Goal: Information Seeking & Learning: Find specific page/section

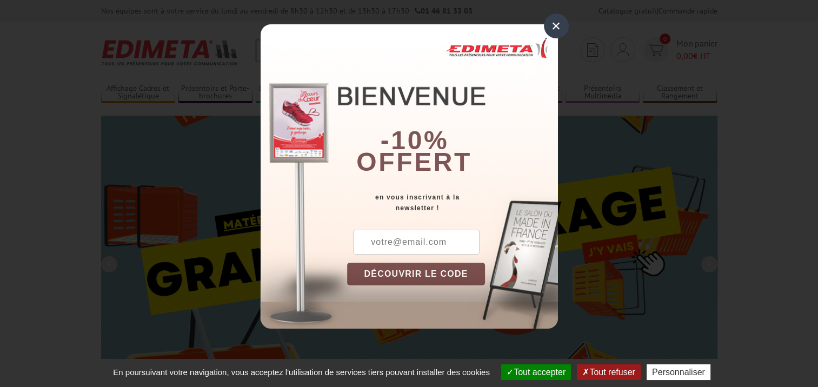
drag, startPoint x: 557, startPoint y: 22, endPoint x: 573, endPoint y: 29, distance: 17.2
click at [557, 22] on div "×" at bounding box center [556, 26] width 25 height 25
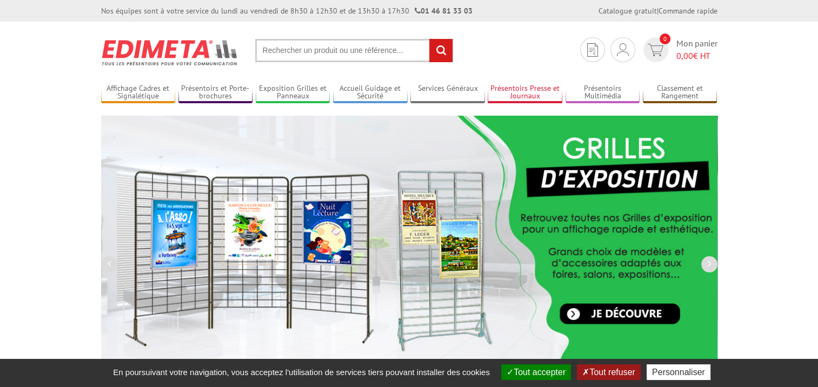
click at [509, 89] on link "Présentoirs Presse et Journaux" at bounding box center [525, 93] width 75 height 18
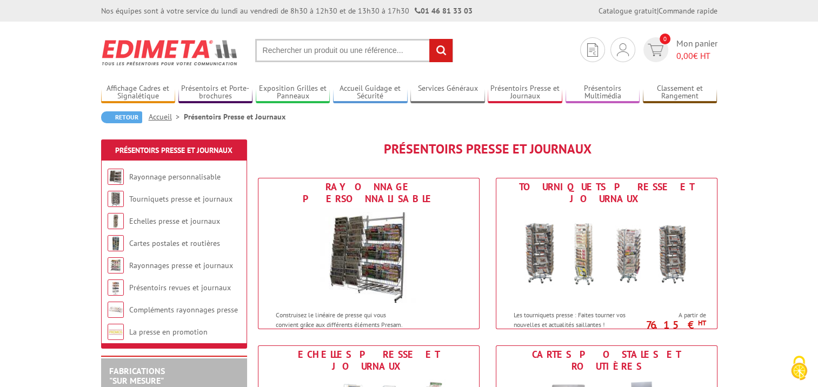
click at [305, 50] on input "text" at bounding box center [354, 50] width 198 height 23
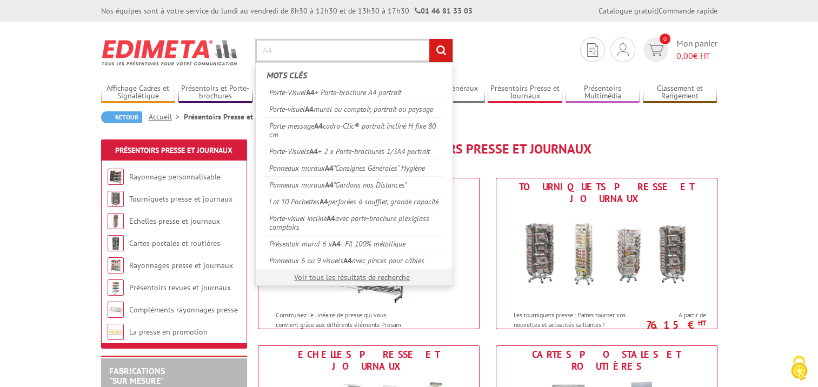
type input "A4"
click at [430, 39] on input "rechercher" at bounding box center [441, 50] width 23 height 23
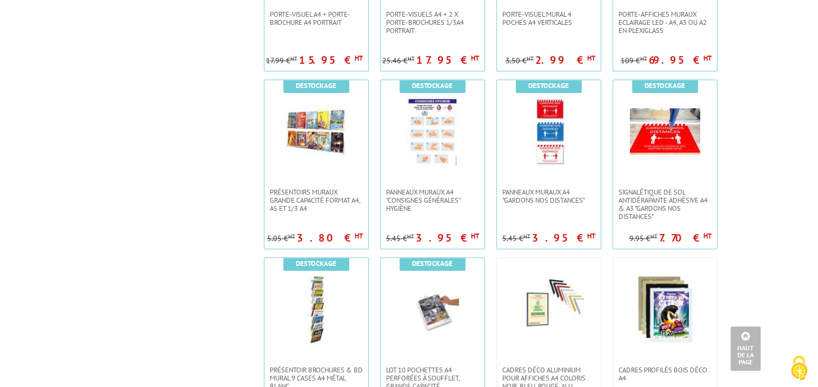
scroll to position [1190, 0]
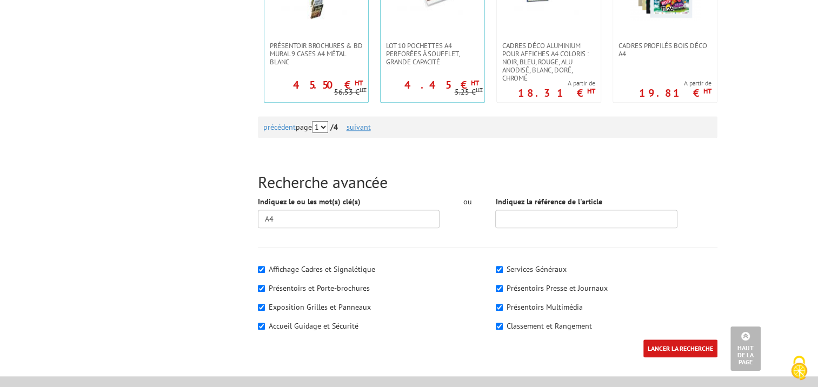
click at [360, 122] on link "suivant" at bounding box center [359, 127] width 24 height 10
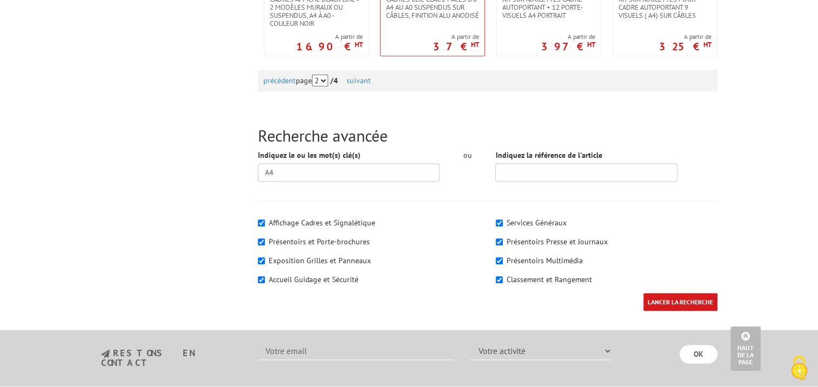
scroll to position [1244, 0]
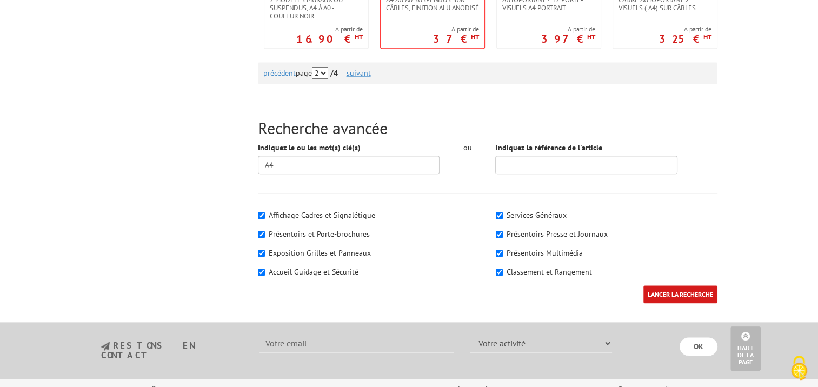
click at [361, 69] on link "suivant" at bounding box center [359, 73] width 24 height 10
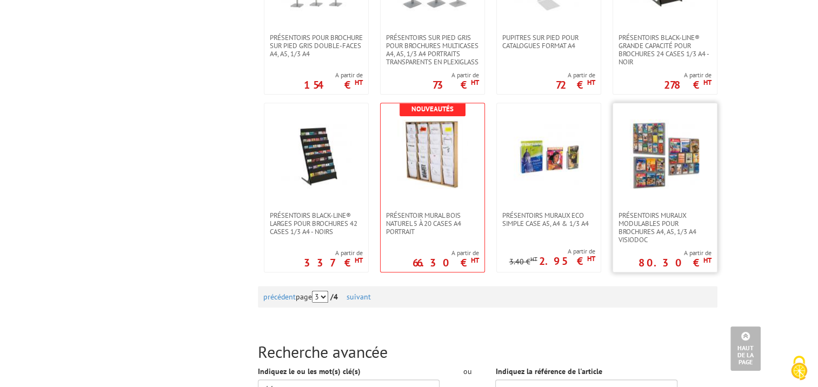
scroll to position [1082, 0]
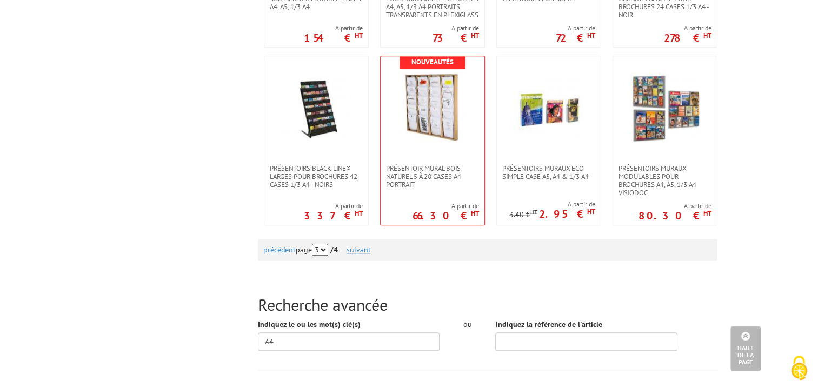
drag, startPoint x: 360, startPoint y: 233, endPoint x: 430, endPoint y: 230, distance: 70.4
click at [360, 245] on link "suivant" at bounding box center [359, 250] width 24 height 10
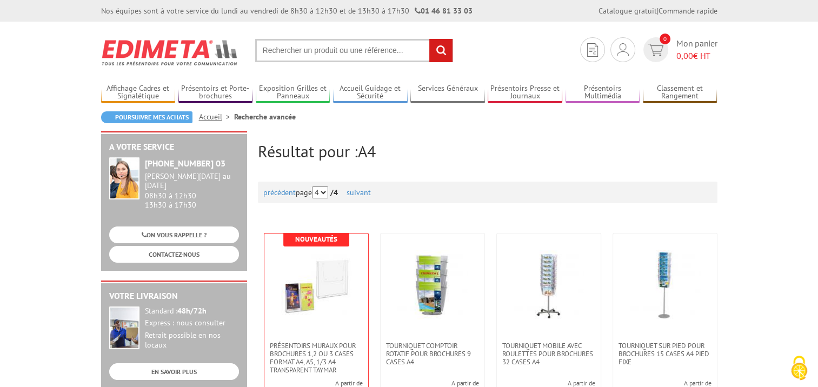
click at [359, 52] on input "text" at bounding box center [354, 50] width 198 height 23
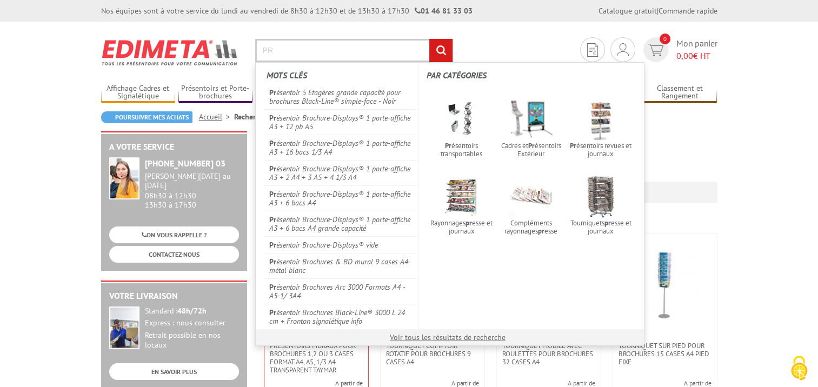
type input "P"
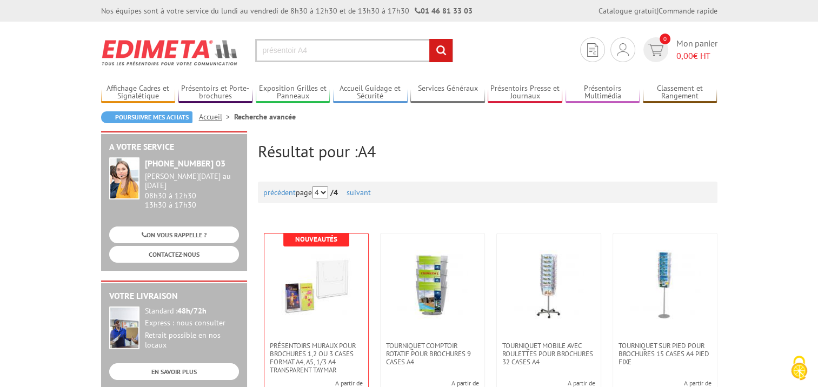
type input "présentoir A4"
click at [430, 39] on input "rechercher" at bounding box center [441, 50] width 23 height 23
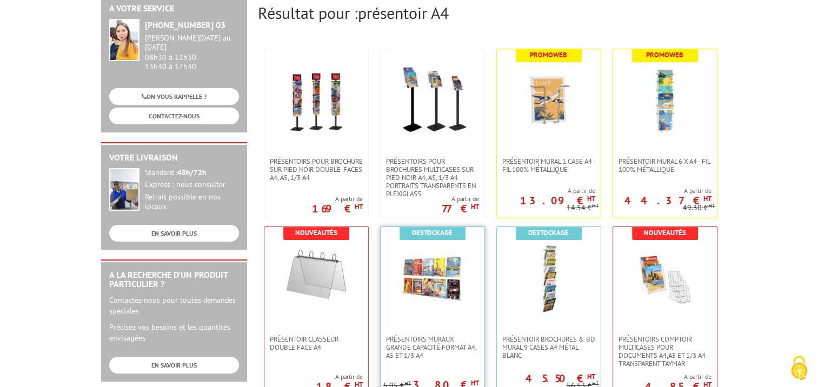
scroll to position [162, 0]
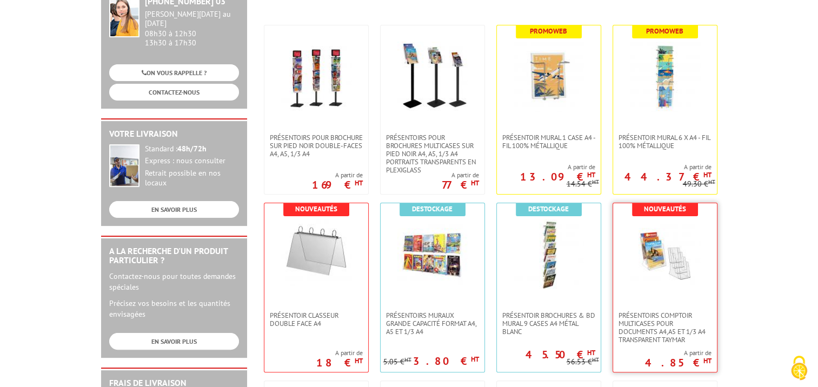
click at [666, 287] on img at bounding box center [665, 255] width 70 height 70
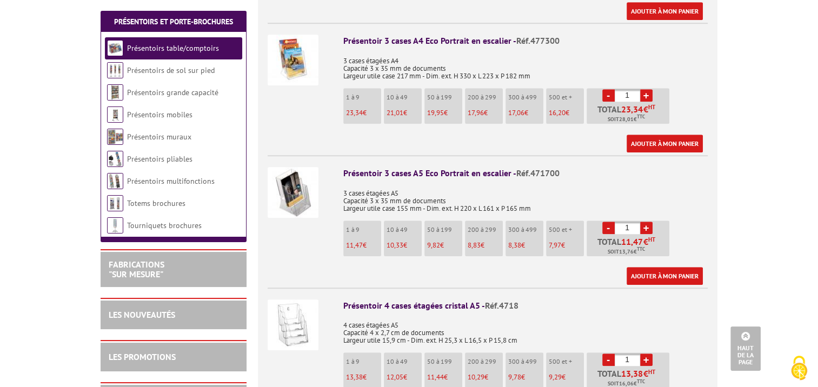
scroll to position [649, 0]
